Goal: Task Accomplishment & Management: Use online tool/utility

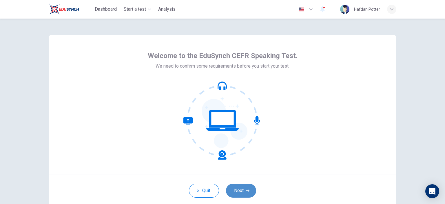
click at [241, 190] on button "Next" at bounding box center [241, 190] width 30 height 14
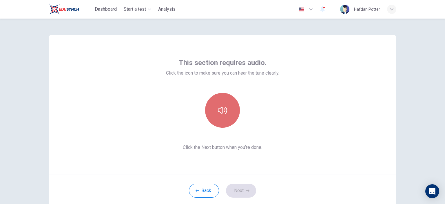
click at [222, 110] on icon "button" at bounding box center [222, 109] width 9 height 9
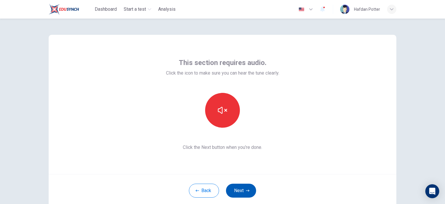
click at [235, 190] on button "Next" at bounding box center [241, 190] width 30 height 14
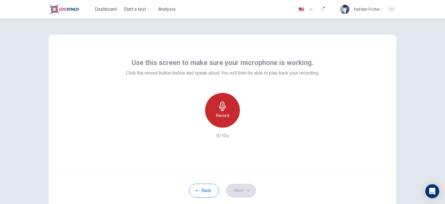
click at [220, 117] on h6 "Record" at bounding box center [222, 115] width 13 height 7
click at [220, 117] on h6 "Stop" at bounding box center [222, 115] width 9 height 7
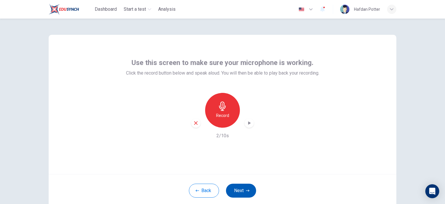
click at [238, 189] on button "Next" at bounding box center [241, 190] width 30 height 14
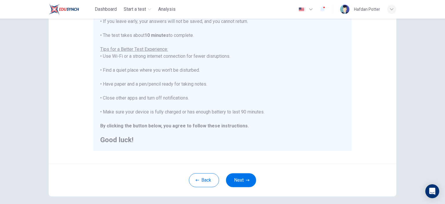
scroll to position [101, 0]
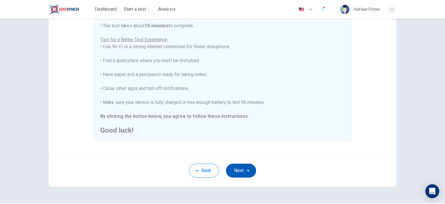
click at [240, 171] on button "Next" at bounding box center [241, 170] width 30 height 14
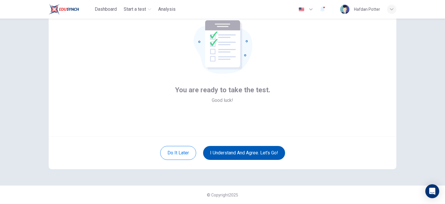
scroll to position [37, 0]
click at [231, 153] on button "I understand and agree. Let’s go!" at bounding box center [244, 153] width 82 height 14
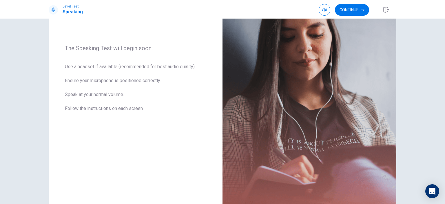
scroll to position [74, 0]
click at [347, 8] on button "Continue" at bounding box center [352, 10] width 34 height 12
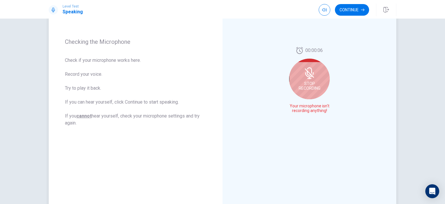
click at [303, 81] on div "Stop Recording" at bounding box center [309, 79] width 41 height 41
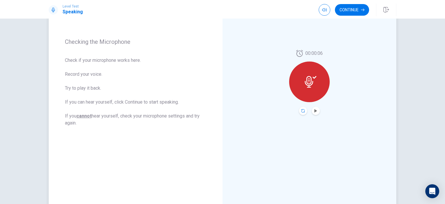
click at [301, 111] on icon "Record Again" at bounding box center [302, 110] width 3 height 3
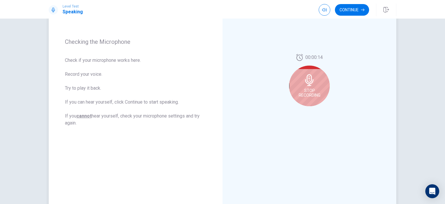
click at [312, 90] on span "Stop Recording" at bounding box center [310, 92] width 22 height 9
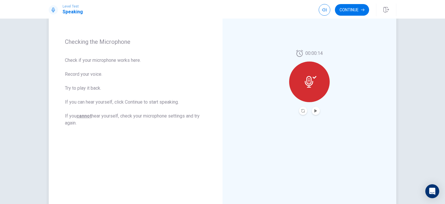
click at [301, 108] on button "Record Again" at bounding box center [303, 111] width 8 height 8
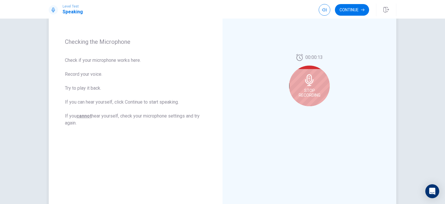
click at [309, 86] on div "Stop Recording" at bounding box center [309, 85] width 41 height 41
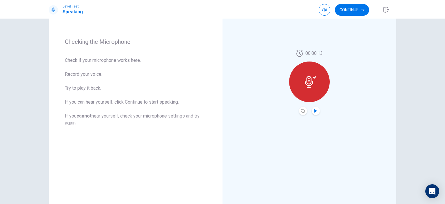
click at [314, 112] on icon "Play Audio" at bounding box center [315, 110] width 3 height 3
click at [346, 12] on button "Continue" at bounding box center [352, 10] width 34 height 12
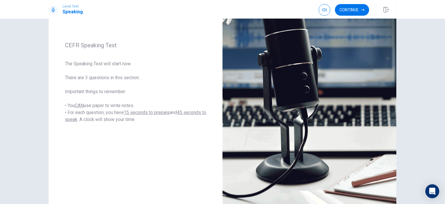
click at [351, 10] on button "Continue" at bounding box center [352, 10] width 34 height 12
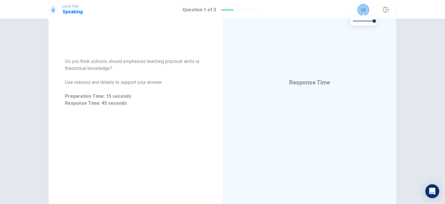
click at [364, 6] on button "button" at bounding box center [364, 10] width 12 height 12
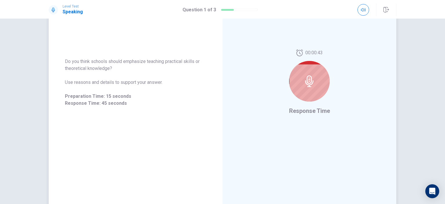
click at [304, 77] on icon at bounding box center [310, 81] width 12 height 12
click at [307, 83] on icon at bounding box center [309, 81] width 8 height 12
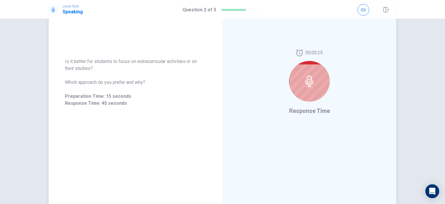
click at [299, 83] on div at bounding box center [309, 81] width 41 height 41
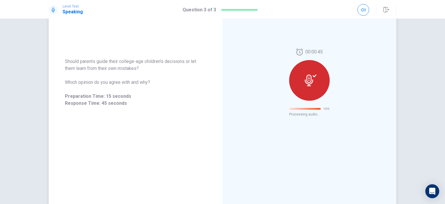
scroll to position [7, 0]
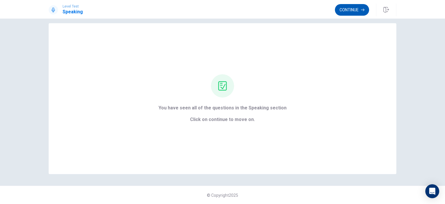
click at [359, 8] on button "Continue" at bounding box center [352, 10] width 34 height 12
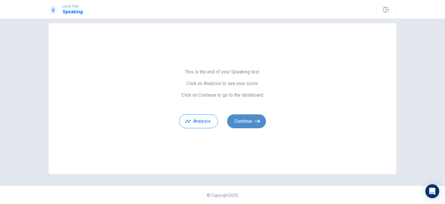
click at [241, 125] on button "Continue" at bounding box center [246, 121] width 39 height 14
